Goal: Task Accomplishment & Management: Use online tool/utility

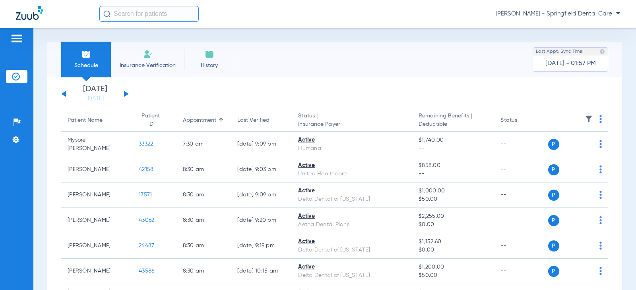
click at [149, 10] on input "text" at bounding box center [148, 14] width 99 height 16
click at [298, 19] on div "[PERSON_NAME] - Springfield Dental Care" at bounding box center [359, 14] width 520 height 16
click at [120, 20] on input "text" at bounding box center [148, 14] width 99 height 16
click at [157, 14] on input "text" at bounding box center [148, 14] width 99 height 16
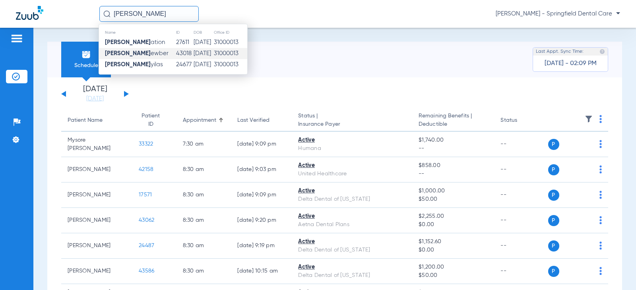
type input "Joyce N"
click at [176, 54] on td "43018" at bounding box center [185, 53] width 18 height 11
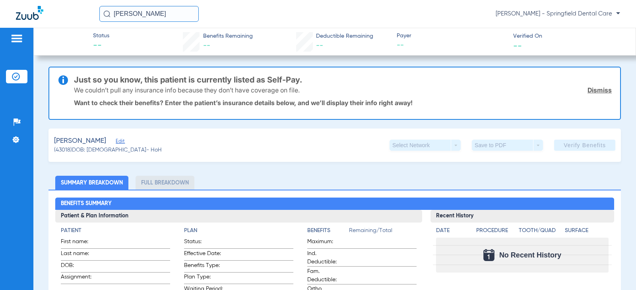
click at [116, 142] on span "Edit" at bounding box center [119, 143] width 7 height 8
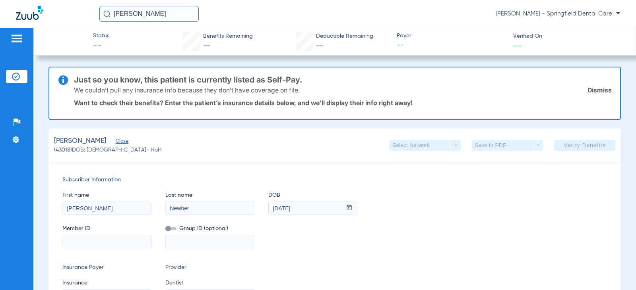
click at [255, 139] on div "Newber, Joyce Close (43018) DOB: 03/03/1960 - HoH Select Network arrow_drop_dow…" at bounding box center [334, 145] width 572 height 33
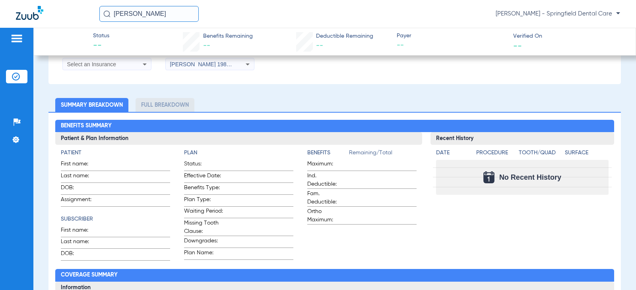
scroll to position [278, 0]
